Goal: Information Seeking & Learning: Find specific fact

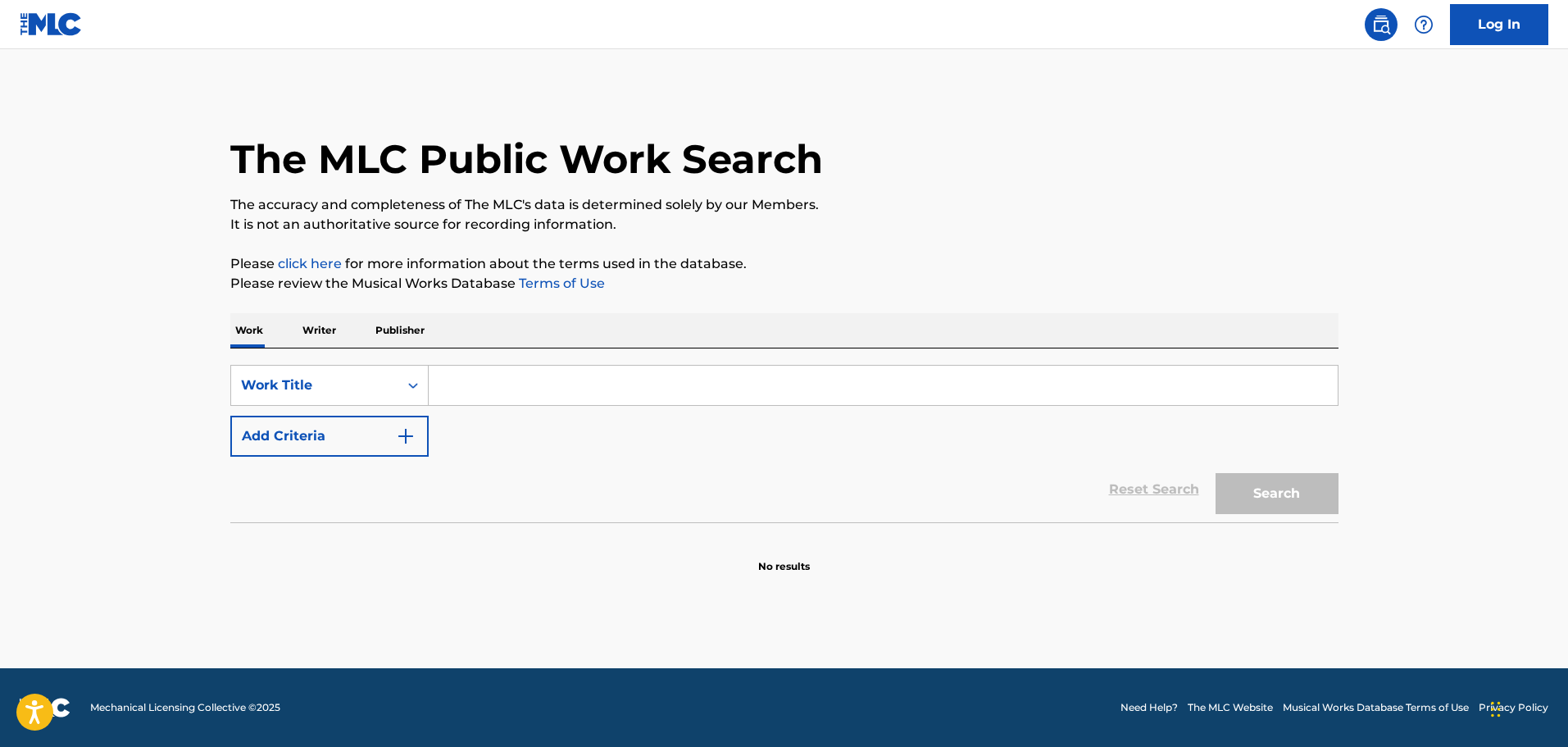
click at [491, 385] on input "Search Form" at bounding box center [883, 385] width 909 height 39
paste input "Same Ol Same - Scarface"
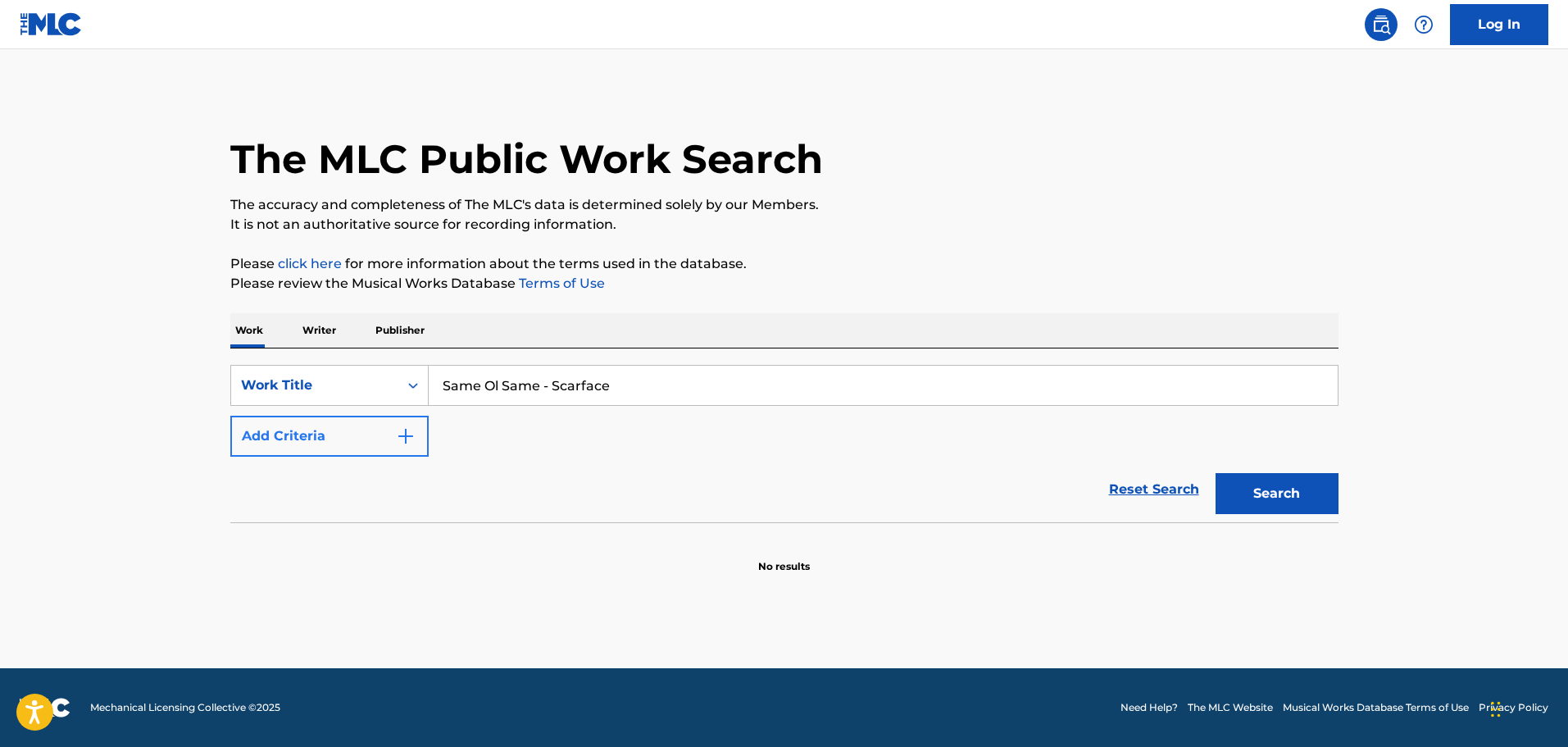
type input "Same Ol Same - Scarface"
click at [292, 426] on button "Add Criteria" at bounding box center [329, 436] width 199 height 41
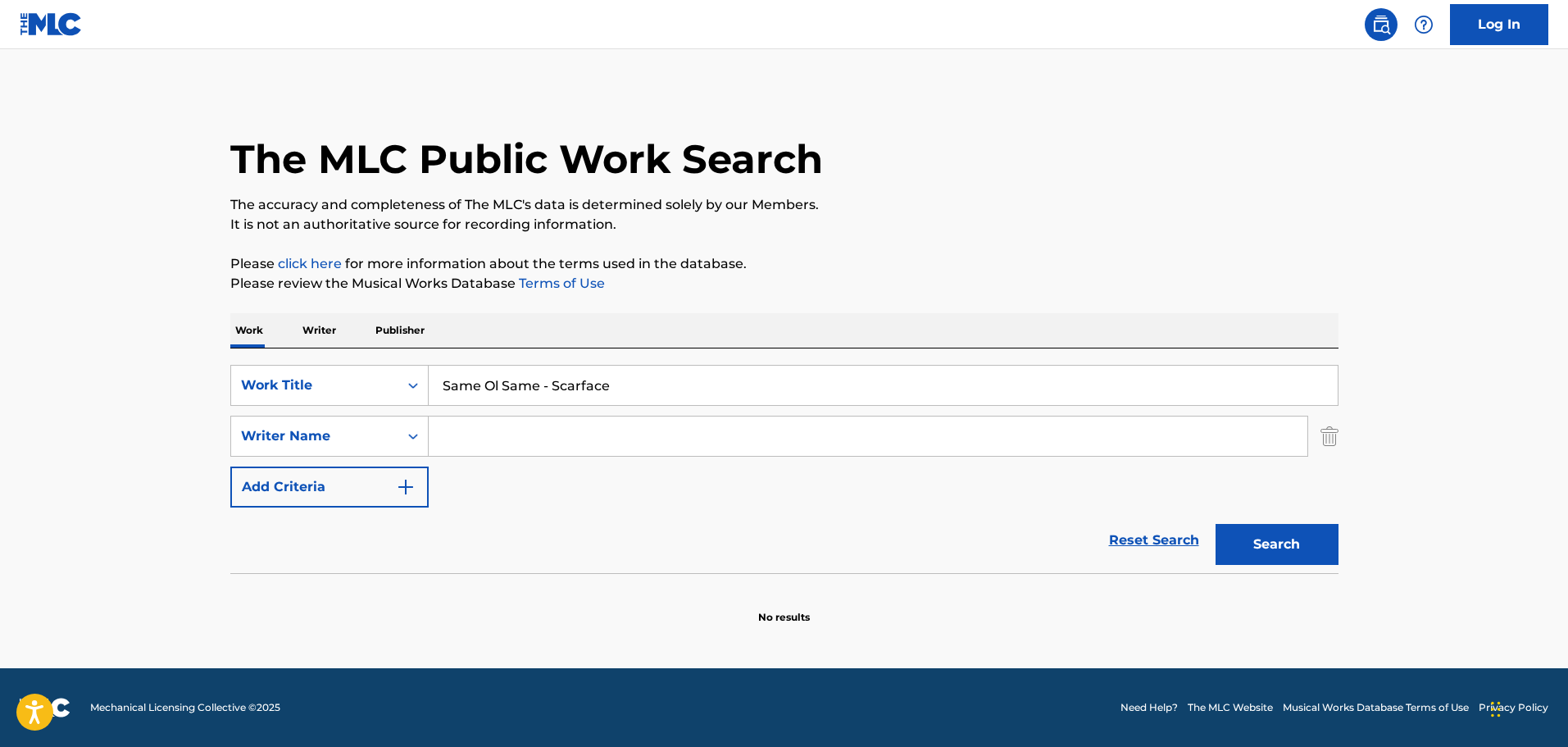
click at [506, 445] on input "Search Form" at bounding box center [867, 436] width 878 height 39
paste input "[PERSON_NAME]"
type input "[PERSON_NAME]"
click at [1242, 527] on button "Search" at bounding box center [1276, 544] width 123 height 41
click at [527, 393] on input "Same Ol Same - Scarface" at bounding box center [883, 385] width 909 height 39
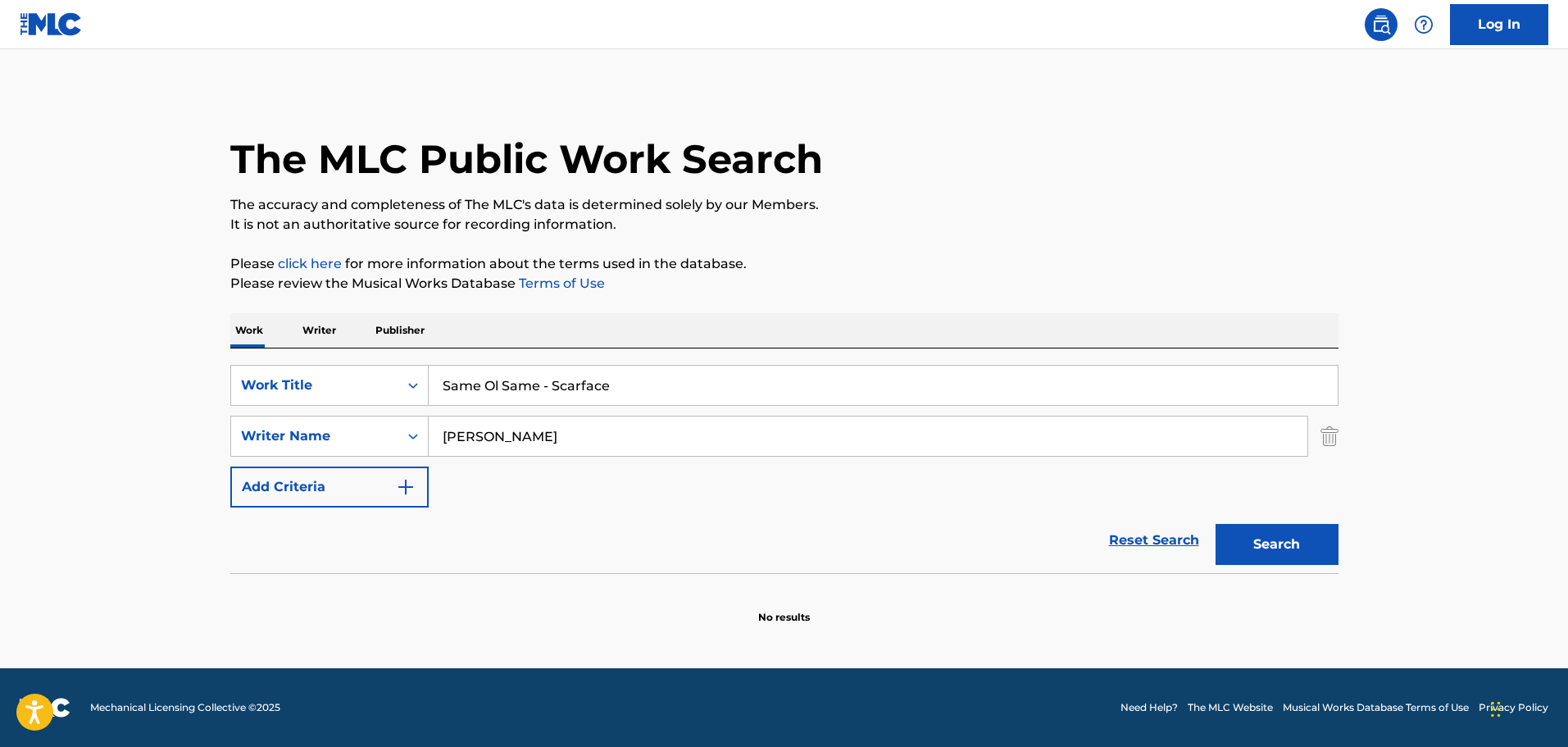
click at [527, 393] on input "Same Ol Same - Scarface" at bounding box center [883, 385] width 909 height 39
